Goal: Information Seeking & Learning: Learn about a topic

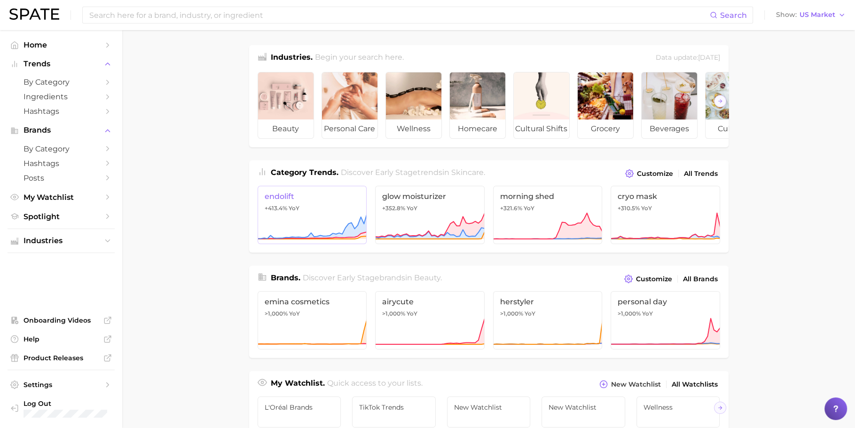
click at [323, 209] on link "endolift +413.4% YoY" at bounding box center [311, 215] width 109 height 58
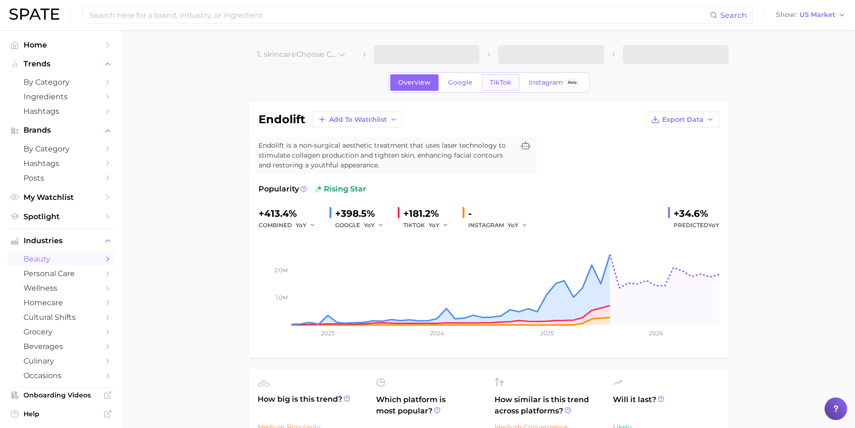
click at [495, 78] on span "TikTok" at bounding box center [501, 82] width 22 height 8
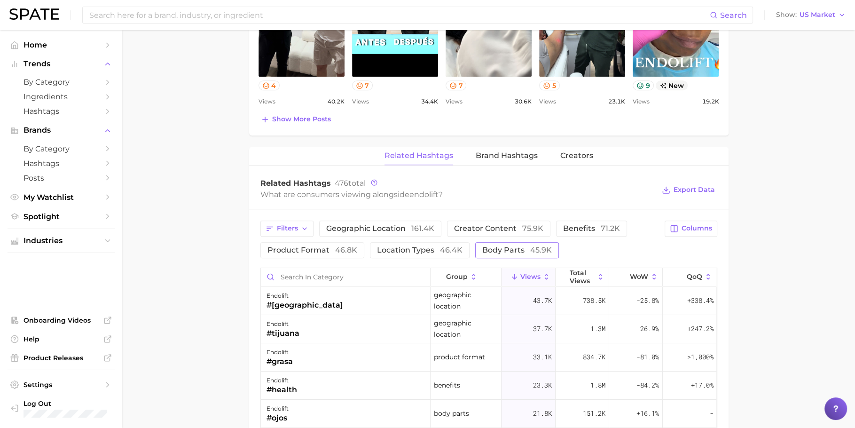
scroll to position [629, 0]
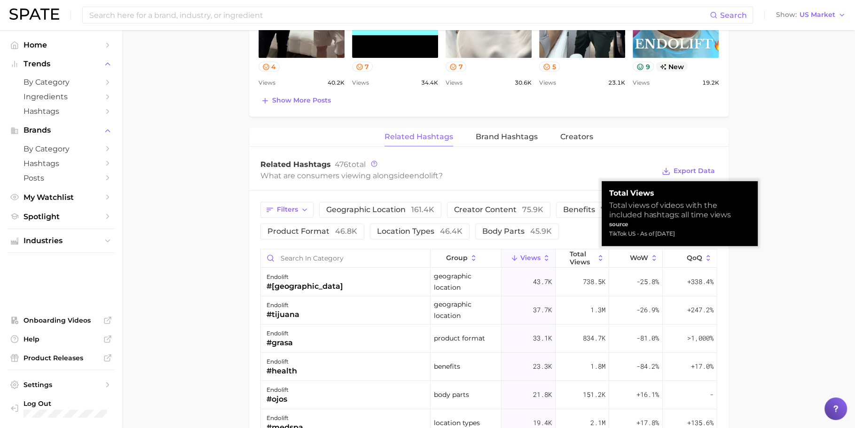
click at [625, 231] on div "TikTok US - As of [DATE]" at bounding box center [679, 233] width 141 height 9
copy div "TikTok US - As of [DATE]"
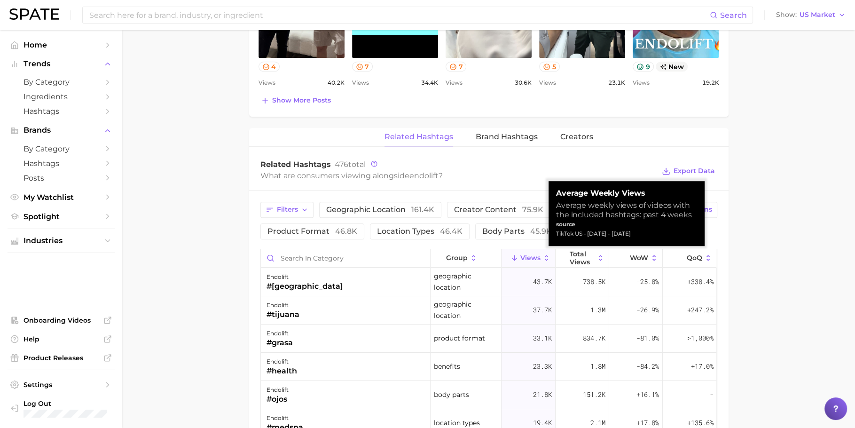
click at [662, 216] on div "Average weekly views of videos with the included hashtags: past 4 weeks" at bounding box center [626, 210] width 141 height 19
copy div "Average weekly views of videos with the included hashtags: past 4 weeks"
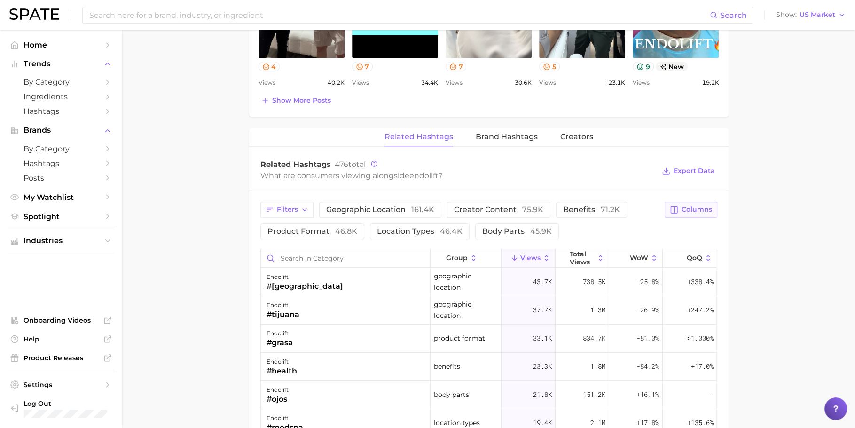
click at [685, 208] on span "Columns" at bounding box center [696, 209] width 31 height 8
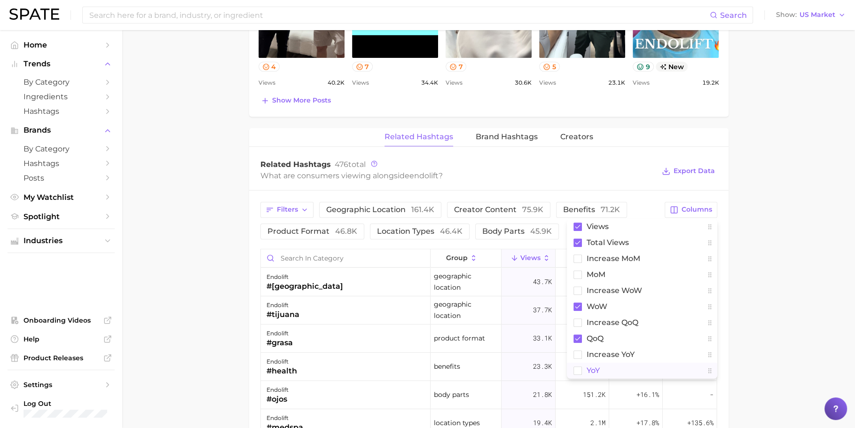
click at [605, 368] on button "YoY" at bounding box center [642, 370] width 150 height 16
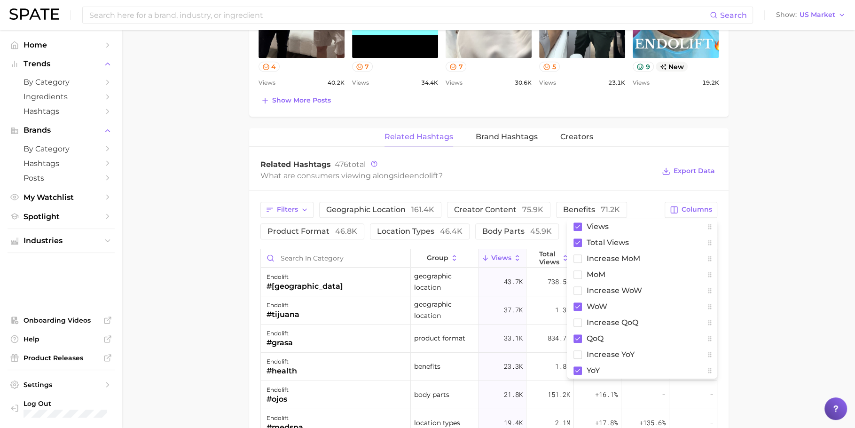
click at [767, 291] on main "1. skincare 2. face services 3. other facial services 4. endolift Overview Goog…" at bounding box center [488, 67] width 732 height 1333
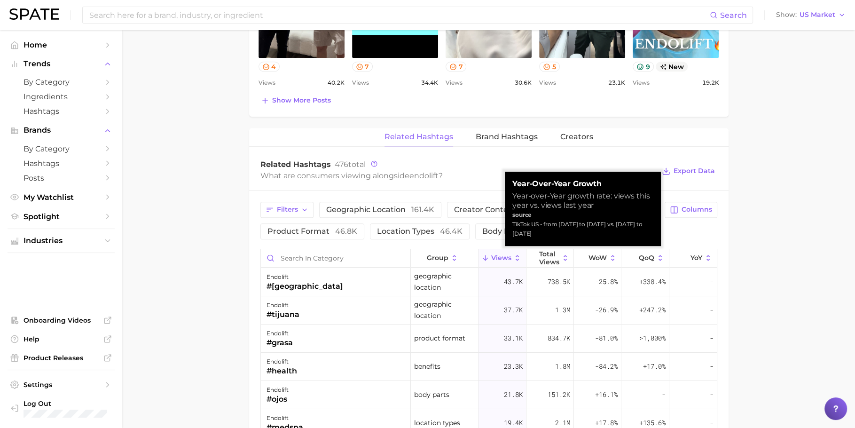
click at [552, 210] on div "source" at bounding box center [582, 214] width 141 height 9
click at [552, 199] on div "Year-over-Year growth rate: views this year vs. views last year" at bounding box center [582, 200] width 141 height 19
copy div "Year-over-Year growth rate: views this year vs. views last year"
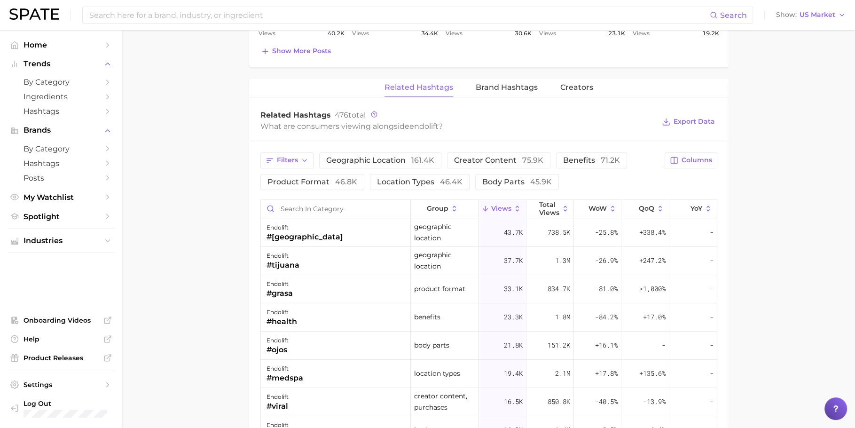
scroll to position [698, 0]
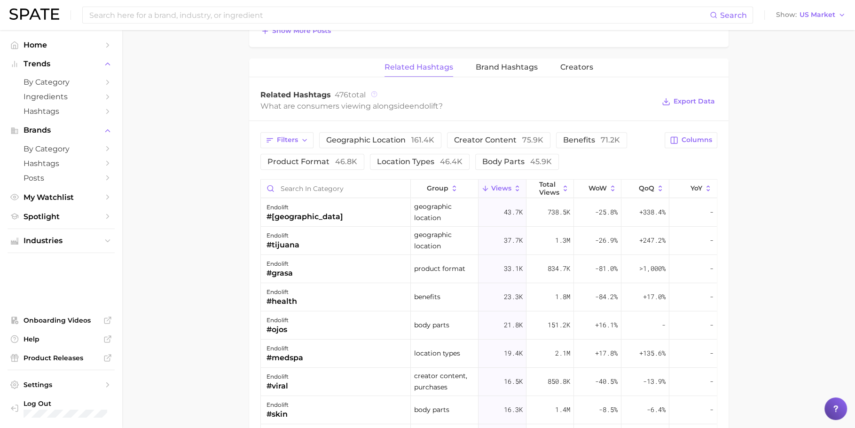
click at [373, 91] on icon at bounding box center [374, 94] width 7 height 7
